Goal: Check status: Check status

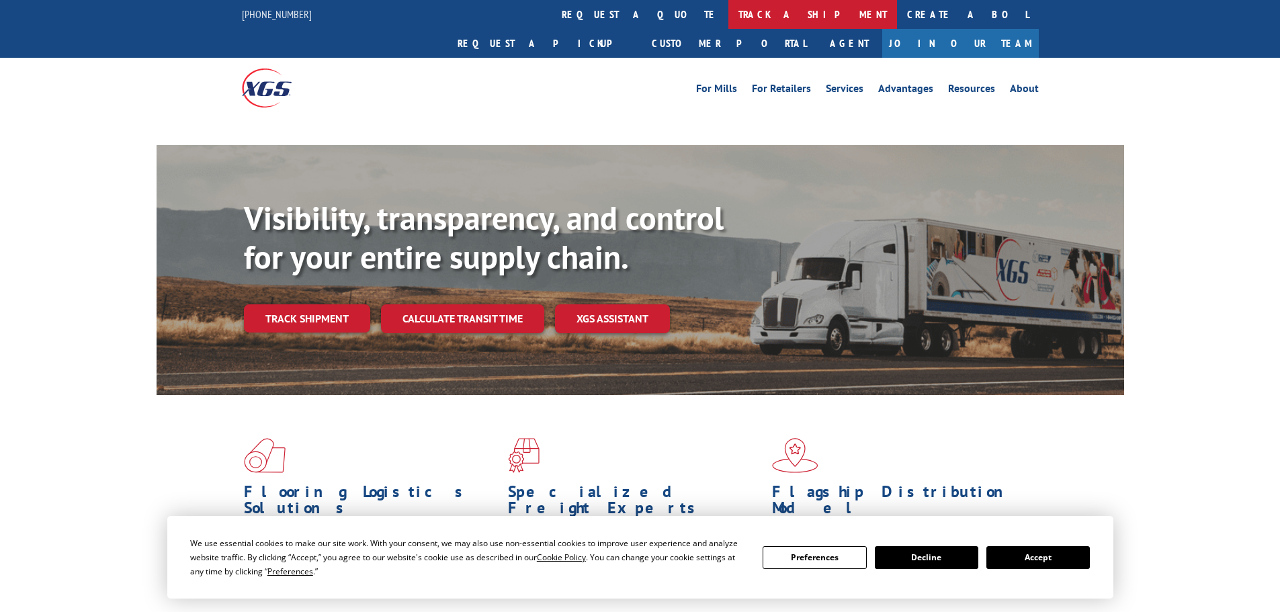
click at [729, 9] on link "track a shipment" at bounding box center [813, 14] width 169 height 29
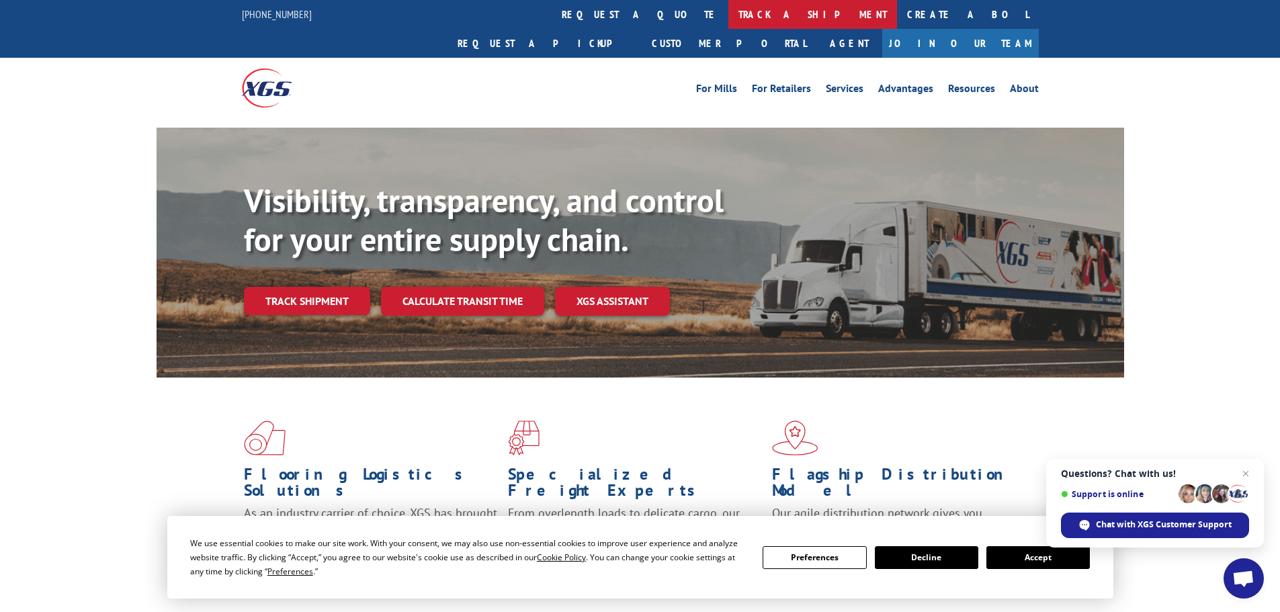
click at [729, 21] on link "track a shipment" at bounding box center [813, 14] width 169 height 29
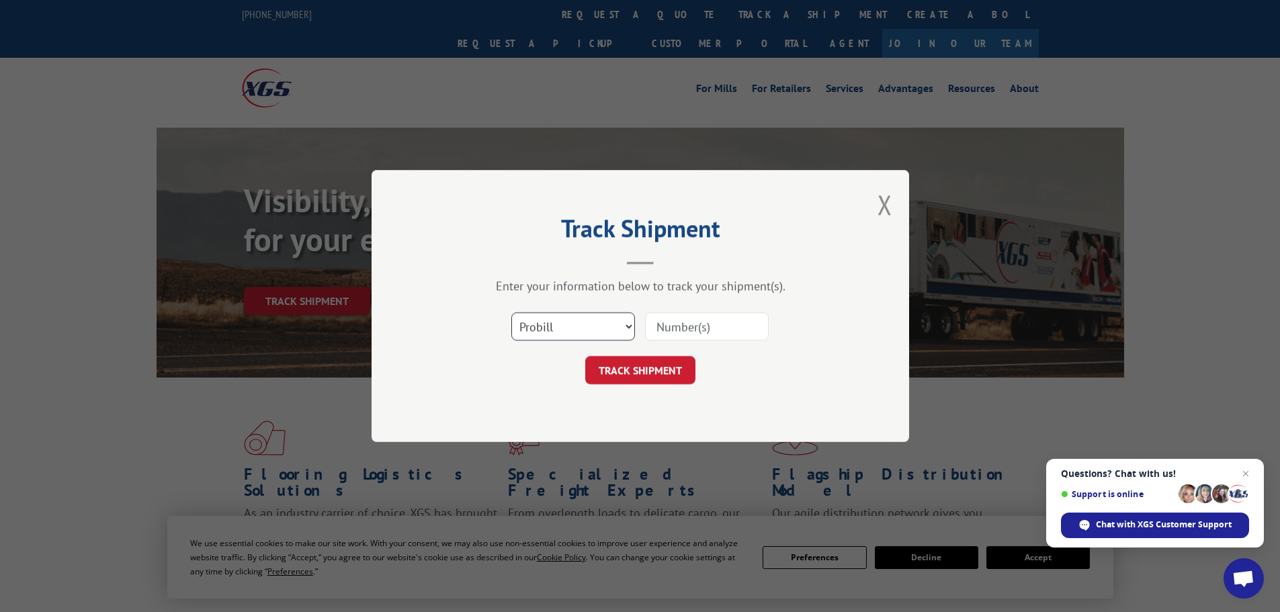
click at [566, 330] on select "Select category... Probill BOL PO" at bounding box center [573, 327] width 124 height 28
click at [511, 313] on select "Select category... Probill BOL PO" at bounding box center [573, 327] width 124 height 28
click at [581, 334] on select "Select category... Probill BOL PO" at bounding box center [573, 327] width 124 height 28
select select "bol"
click at [511, 313] on select "Select category... Probill BOL PO" at bounding box center [573, 327] width 124 height 28
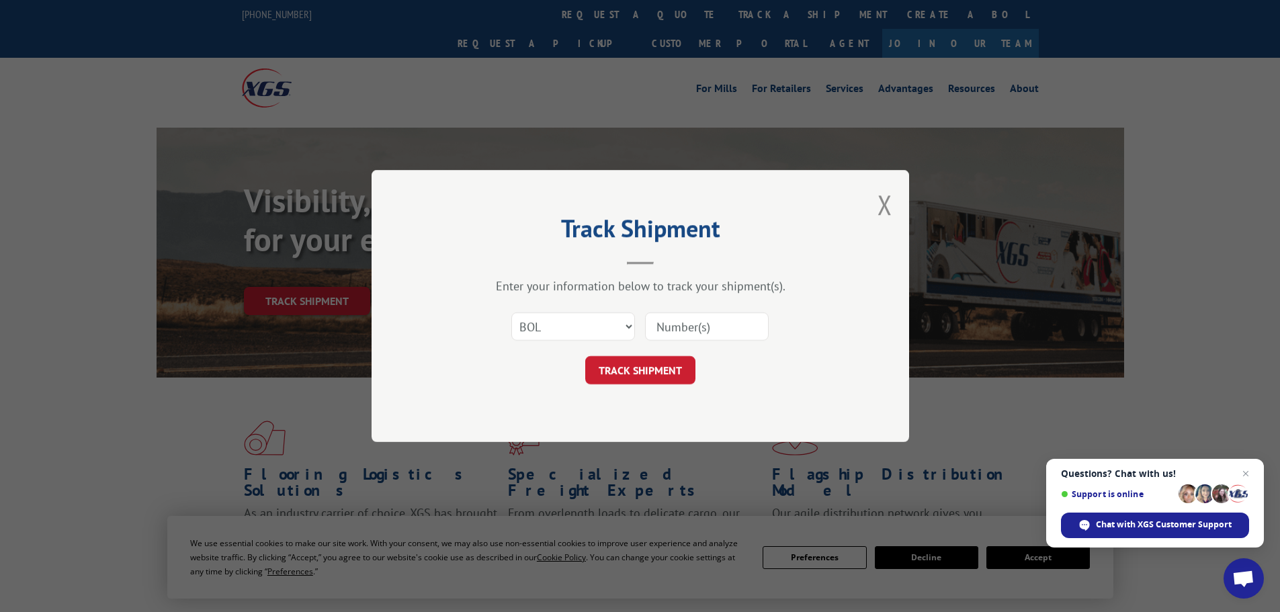
click at [704, 330] on input at bounding box center [707, 327] width 124 height 28
paste input "38401740246"
type input "38401740246"
click button "TRACK SHIPMENT" at bounding box center [640, 370] width 110 height 28
